Goal: Check status: Check status

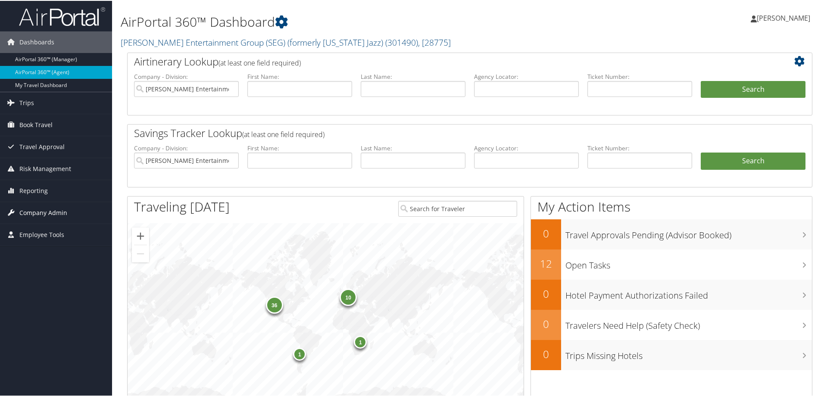
click at [53, 217] on span "Company Admin" at bounding box center [43, 212] width 48 height 22
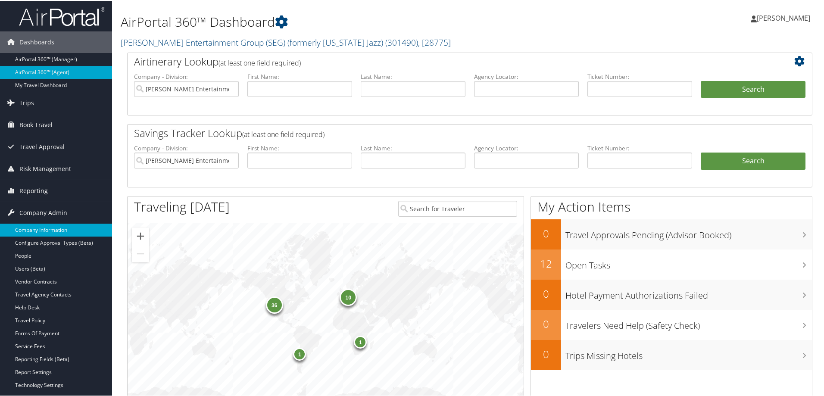
click at [55, 232] on link "Company Information" at bounding box center [56, 229] width 112 height 13
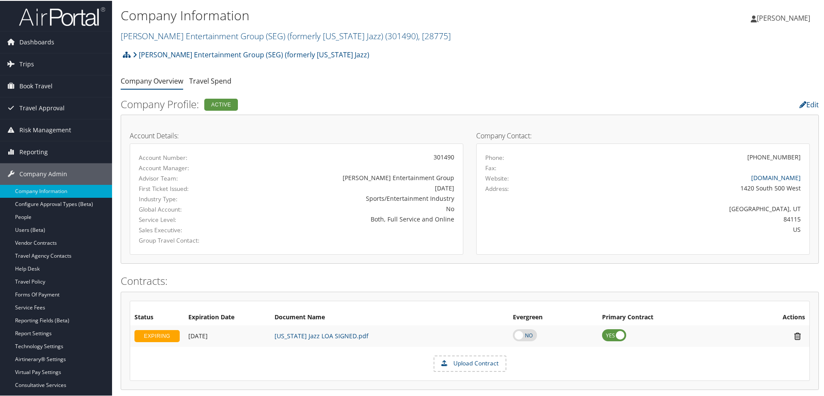
click at [393, 38] on h2 "Smith Entertainment Group (SEG) (formerly Utah Jazz) ( 301490 ) , [ 28775 ]" at bounding box center [354, 34] width 466 height 15
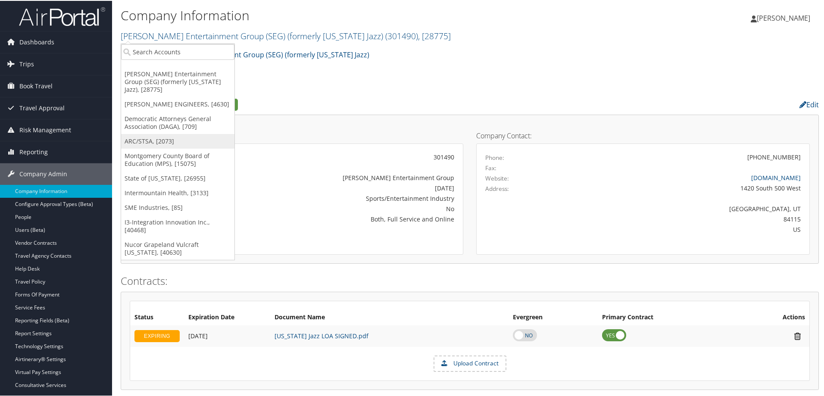
click at [151, 137] on link "ARC/STSA, [2073]" at bounding box center [177, 140] width 113 height 15
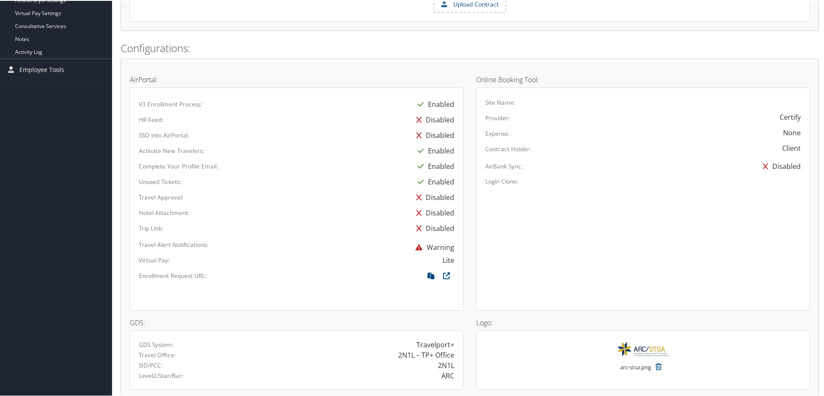
scroll to position [431, 0]
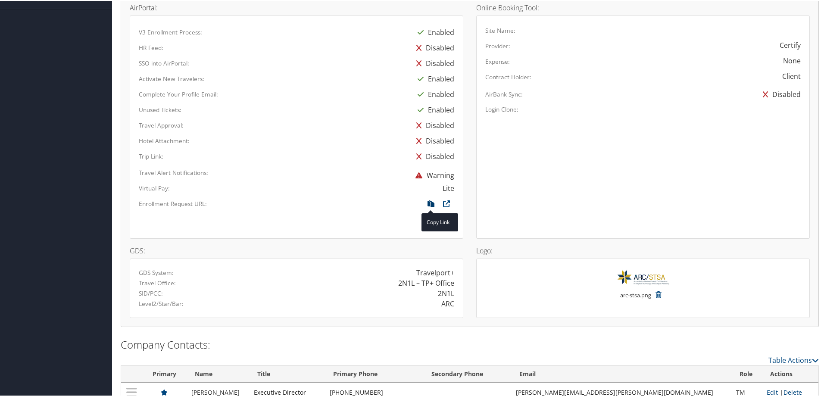
click at [429, 203] on icon at bounding box center [431, 205] width 16 height 11
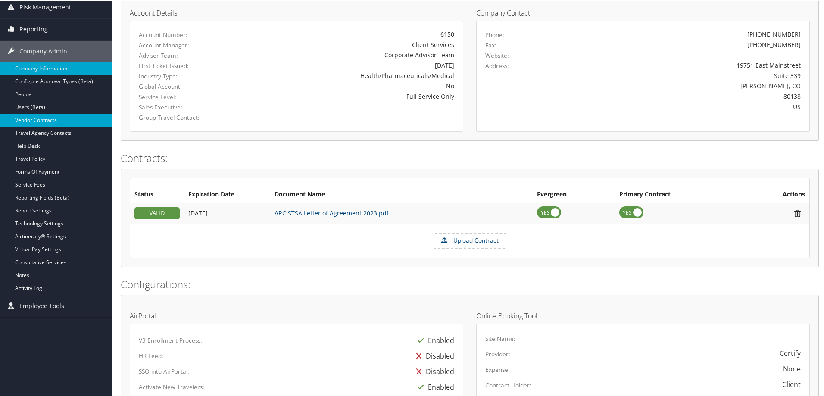
scroll to position [0, 0]
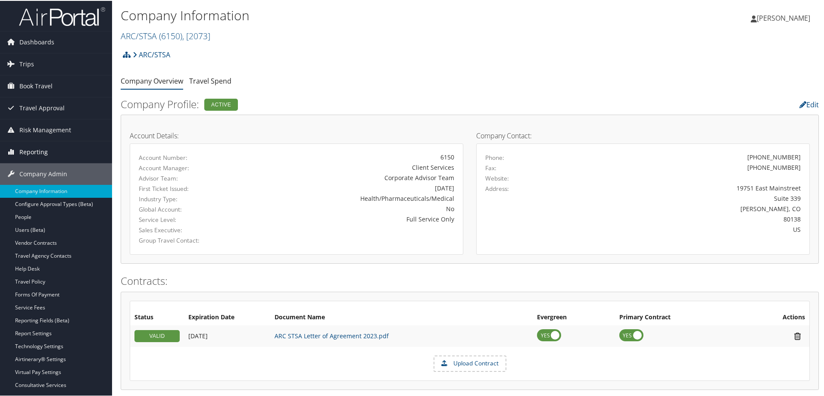
click at [33, 149] on span "Reporting" at bounding box center [33, 152] width 28 height 22
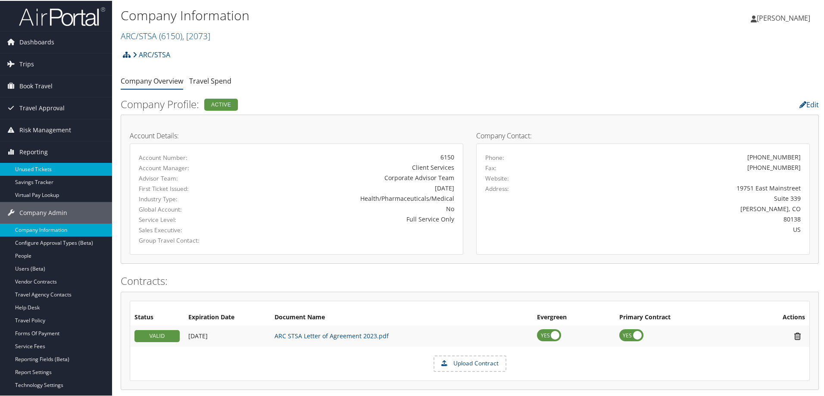
click at [35, 164] on link "Unused Tickets" at bounding box center [56, 168] width 112 height 13
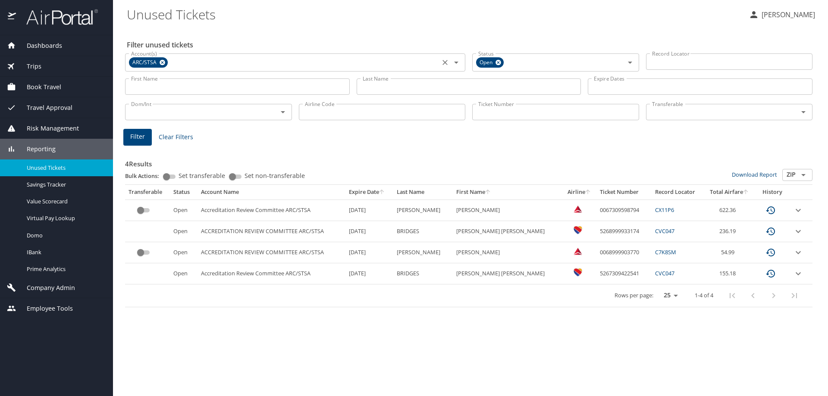
click at [448, 65] on icon "Clear" at bounding box center [445, 62] width 9 height 9
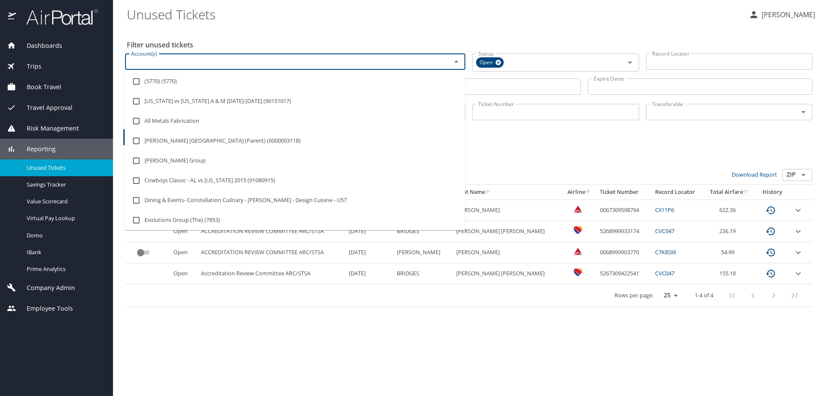
click at [410, 62] on input "Account(s)" at bounding box center [283, 61] width 310 height 11
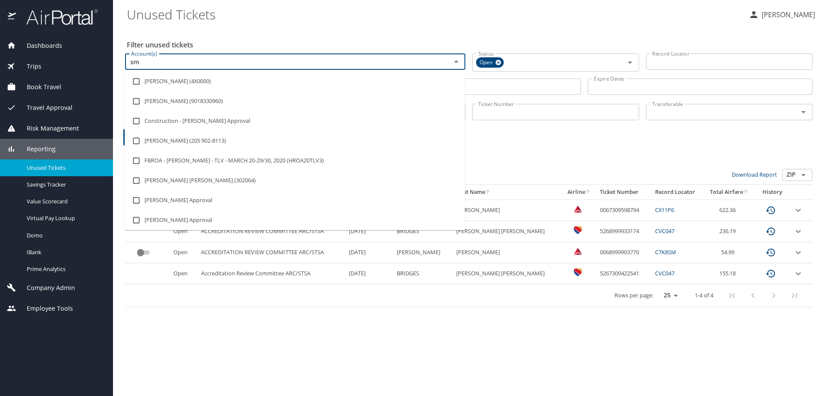
type input "s"
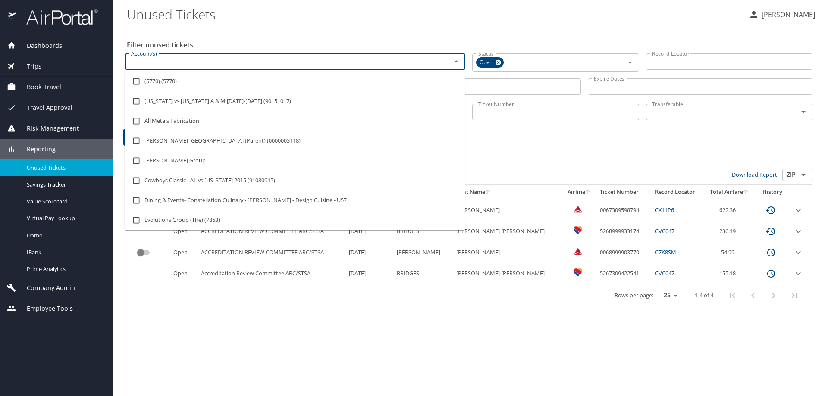
click at [580, 149] on div "4 Results Bulk Actions: Set transferable Set non-transferable Download Report Z…" at bounding box center [468, 227] width 687 height 160
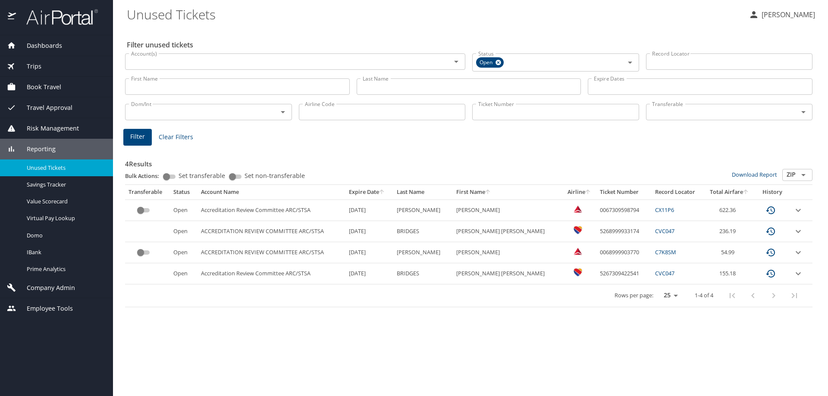
click at [566, 115] on input "Ticket Number" at bounding box center [555, 112] width 167 height 16
paste input "0068999933630"
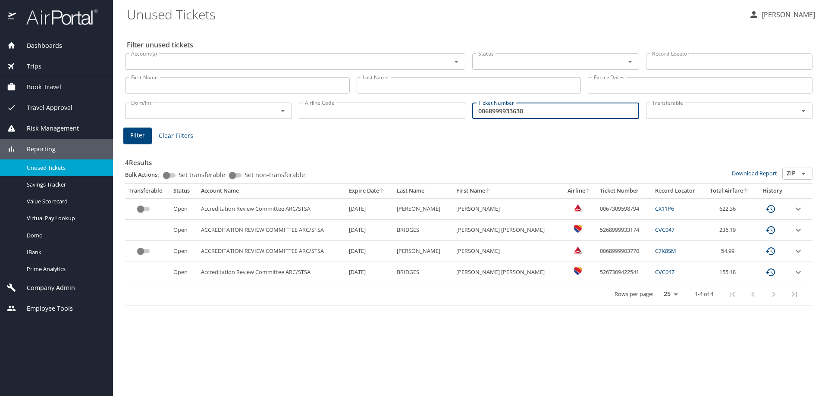
type input "0068999933630"
click at [138, 131] on span "Filter" at bounding box center [137, 135] width 15 height 11
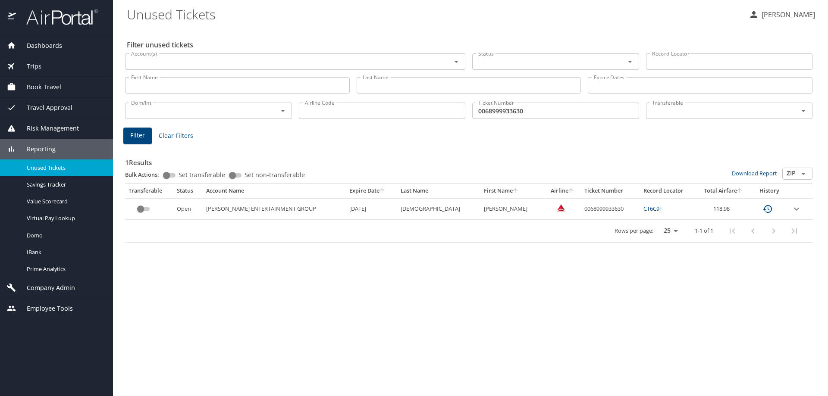
click at [795, 210] on icon "expand row" at bounding box center [796, 209] width 10 height 10
